Goal: Task Accomplishment & Management: Complete application form

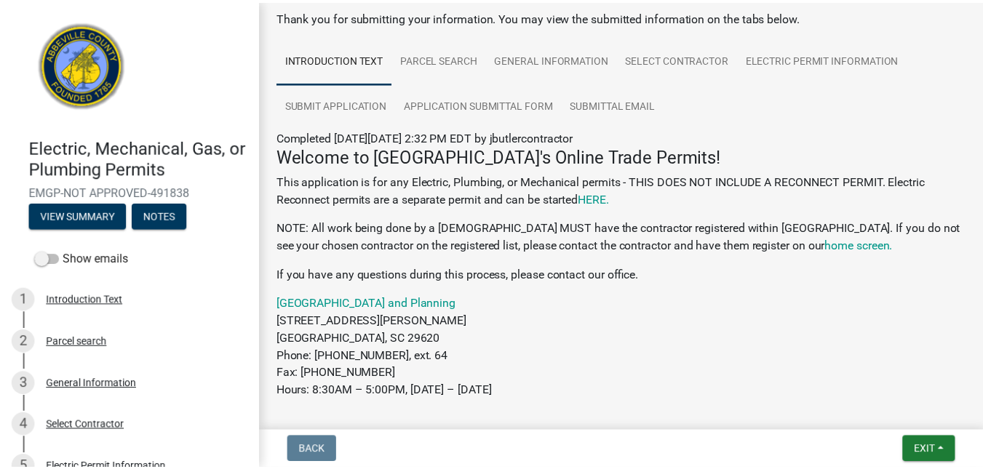
scroll to position [134, 0]
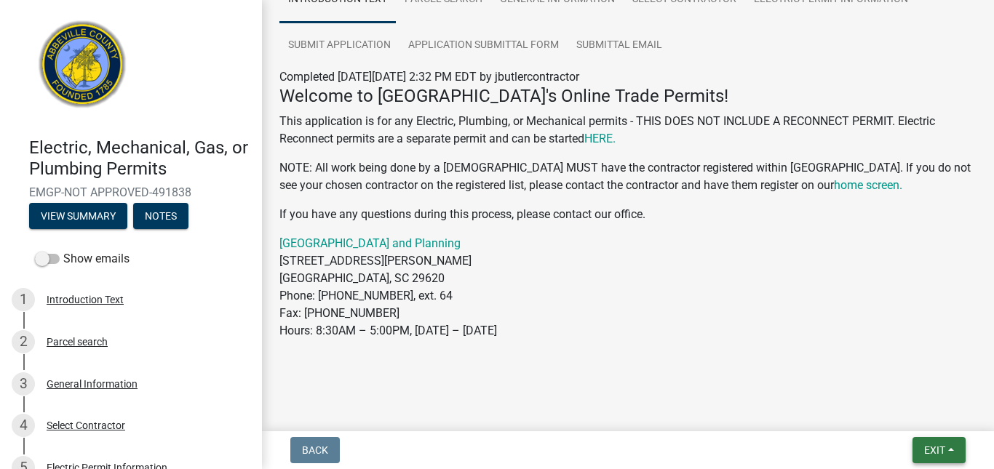
click at [933, 452] on span "Exit" at bounding box center [934, 451] width 21 height 12
click at [908, 416] on button "Save & Exit" at bounding box center [907, 412] width 116 height 35
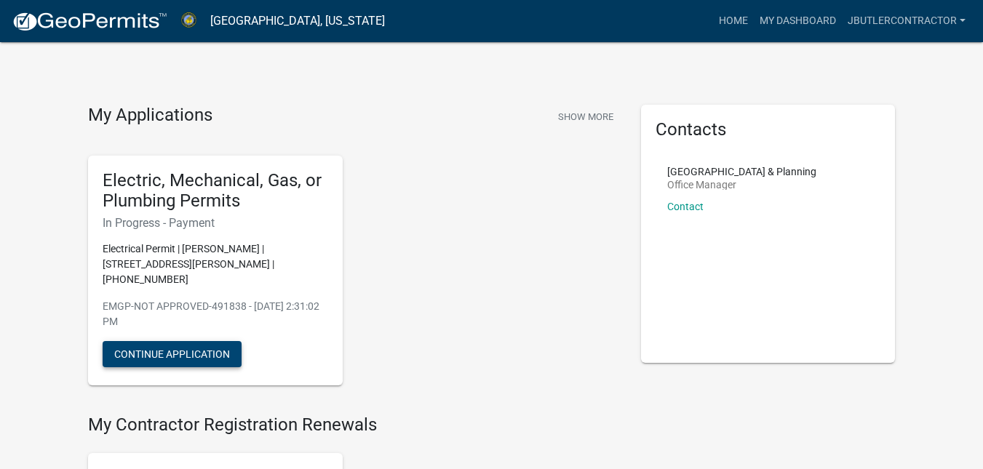
click at [154, 341] on button "Continue Application" at bounding box center [172, 354] width 139 height 26
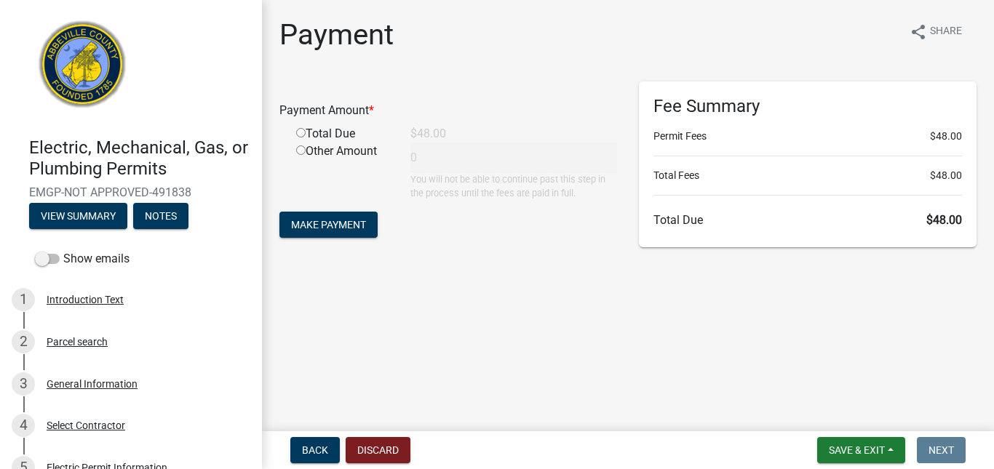
click at [304, 132] on input "radio" at bounding box center [300, 132] width 9 height 9
radio input "true"
type input "48"
click at [330, 223] on span "Make Payment" at bounding box center [328, 225] width 75 height 12
